Goal: Task Accomplishment & Management: Use online tool/utility

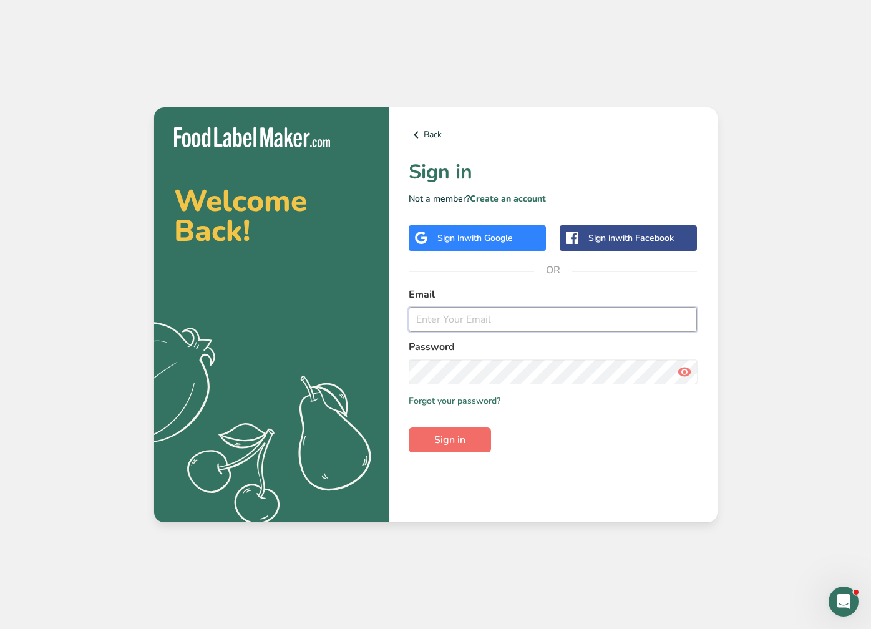
type input "giulianierica@hotmail.com"
click at [452, 432] on button "Sign in" at bounding box center [450, 439] width 82 height 25
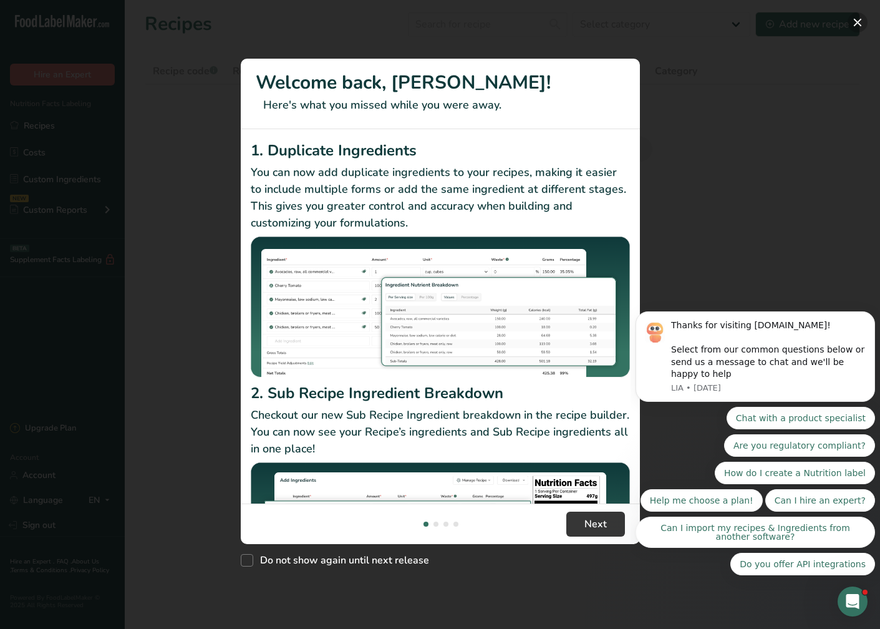
click at [862, 22] on button "New Features" at bounding box center [858, 22] width 20 height 20
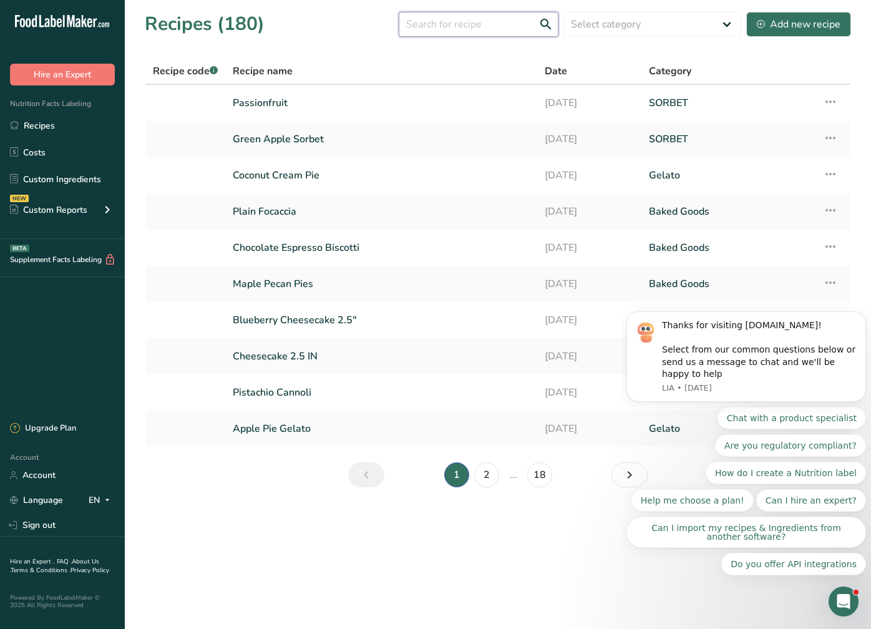
click at [456, 26] on input "text" at bounding box center [479, 24] width 160 height 25
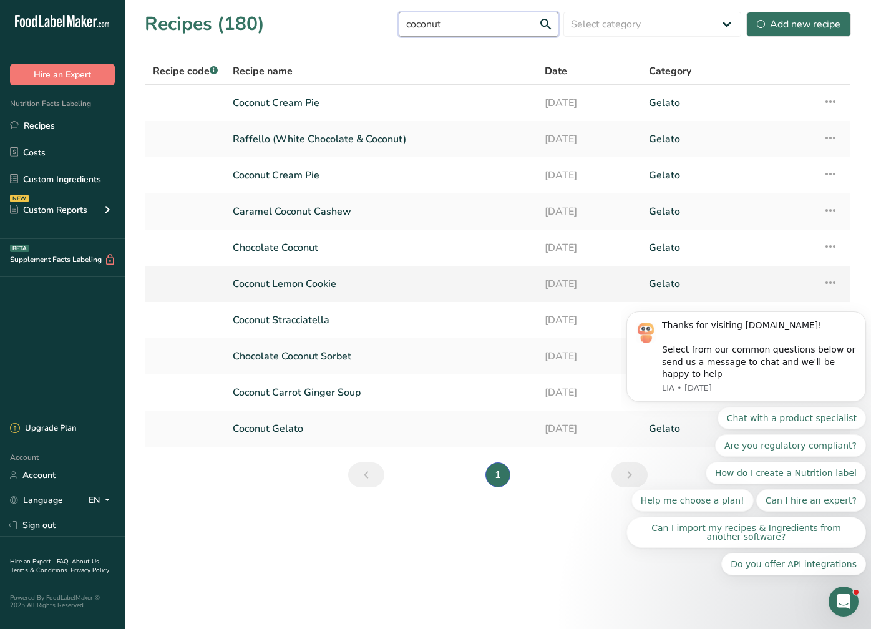
type input "coconut"
click at [328, 286] on link "Coconut Lemon Cookie" at bounding box center [381, 284] width 297 height 26
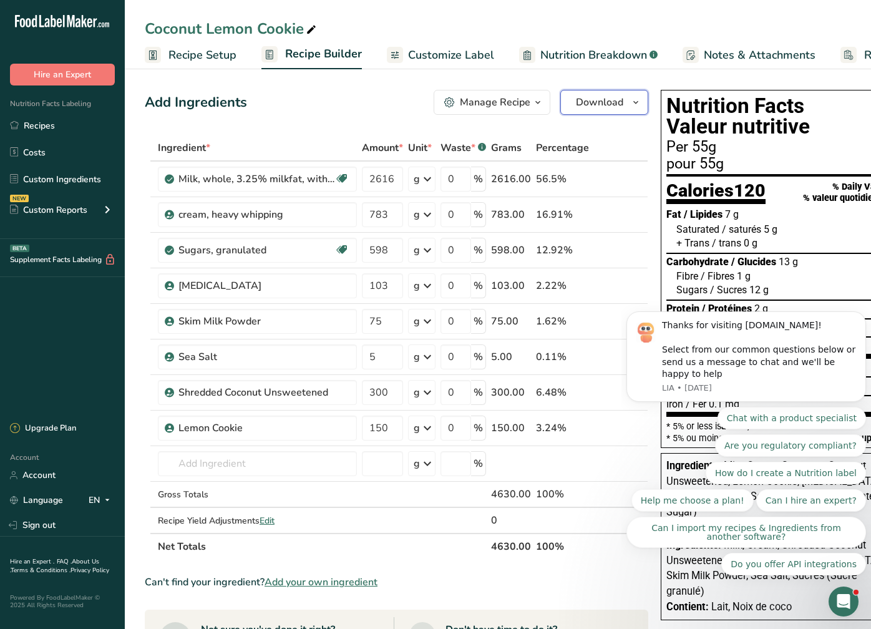
click at [628, 109] on span "button" at bounding box center [635, 102] width 15 height 15
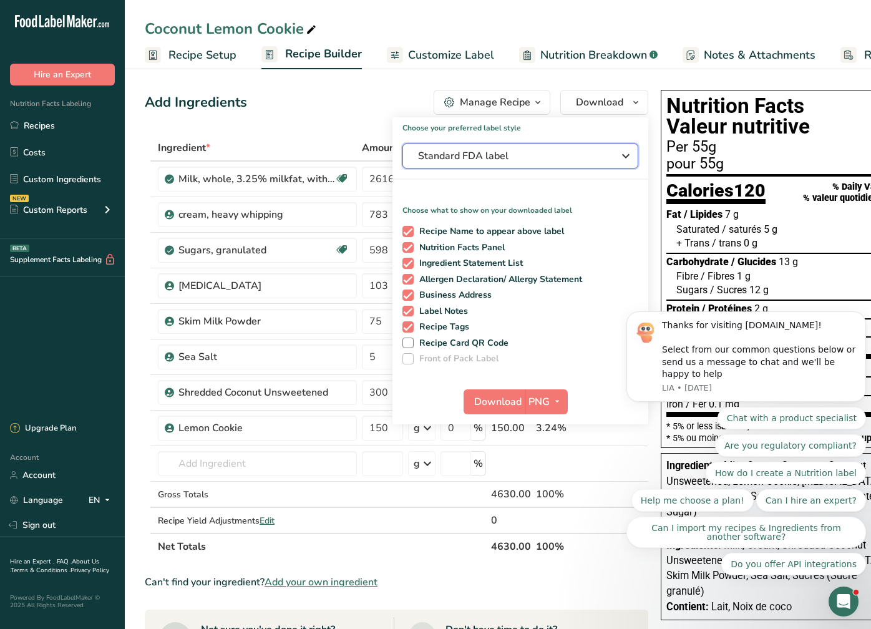
click at [603, 149] on button "Standard FDA label" at bounding box center [520, 156] width 236 height 25
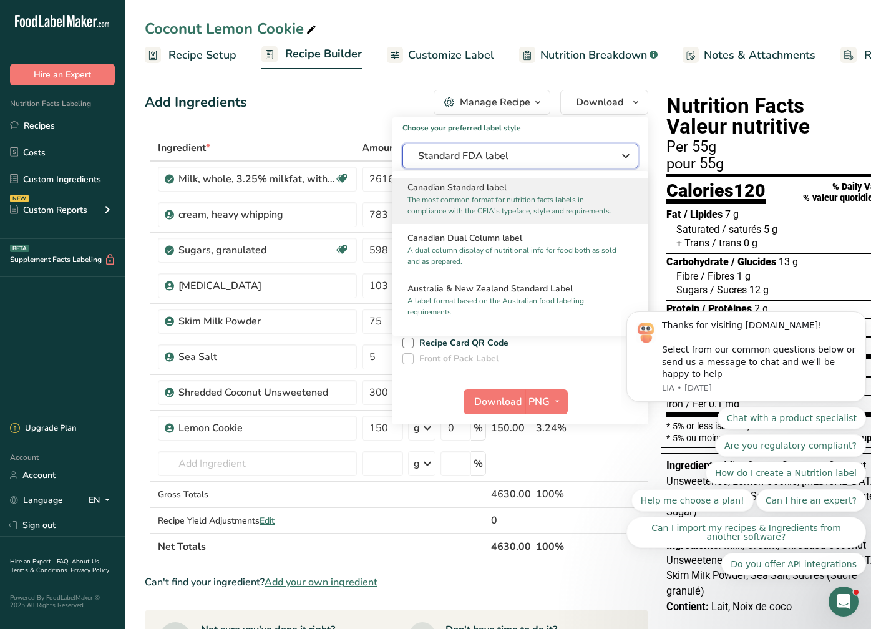
scroll to position [439, 0]
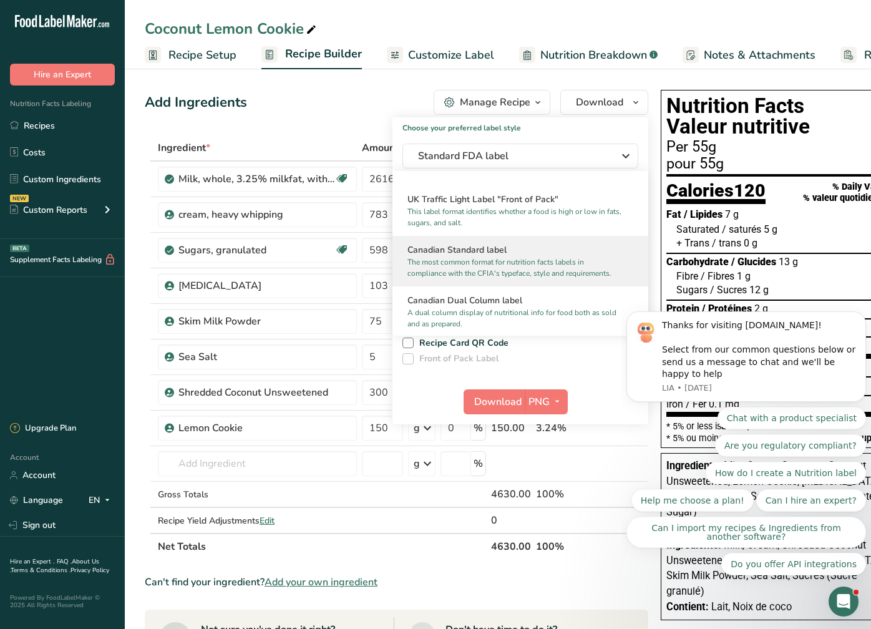
click at [539, 256] on h2 "Canadian Standard label" at bounding box center [520, 249] width 226 height 13
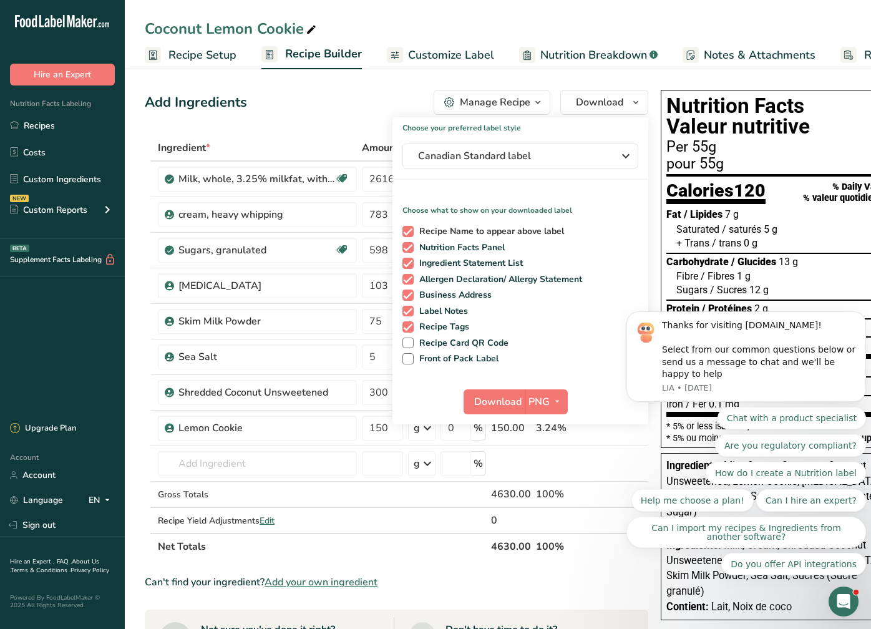
click at [403, 232] on span at bounding box center [407, 231] width 11 height 11
click at [403, 232] on input "Recipe Name to appear above label" at bounding box center [406, 231] width 8 height 8
checkbox input "false"
click at [506, 396] on span "Download" at bounding box center [497, 401] width 47 height 15
